Goal: Connect with others: Connect with others

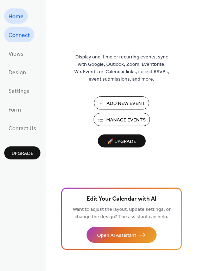
click at [21, 35] on span "Connect" at bounding box center [18, 35] width 21 height 11
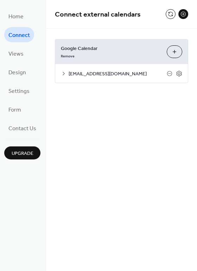
click at [171, 13] on button at bounding box center [171, 14] width 10 height 10
